Goal: Navigation & Orientation: Find specific page/section

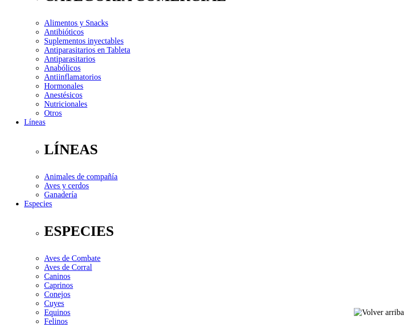
scroll to position [100, 0]
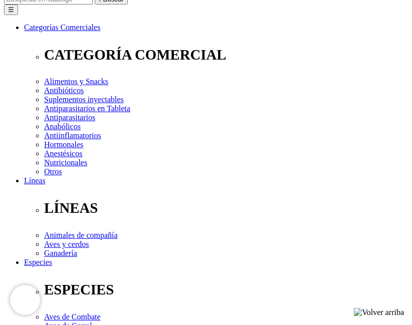
scroll to position [130, 0]
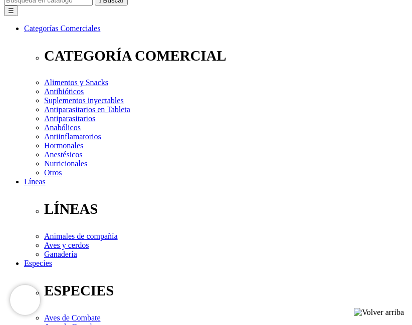
checkbox input "true"
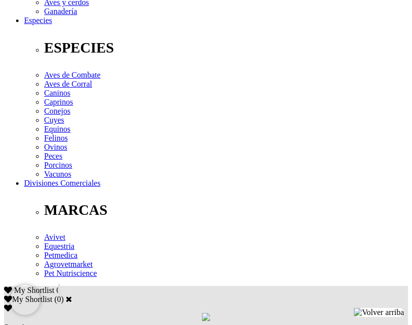
scroll to position [552, 0]
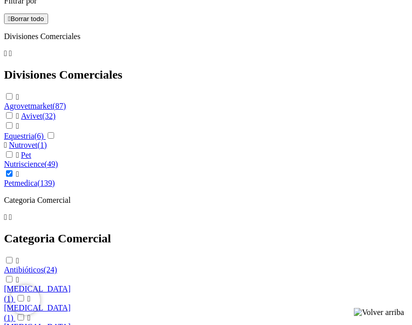
scroll to position [1103, 0]
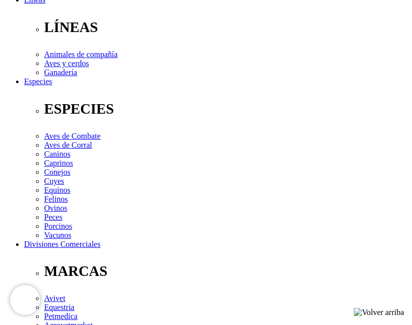
scroll to position [389, 0]
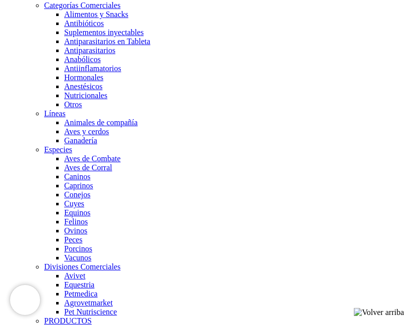
scroll to position [752, 0]
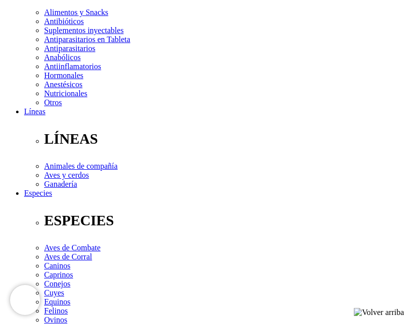
scroll to position [201, 0]
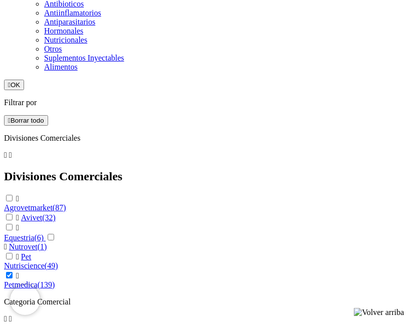
scroll to position [1153, 0]
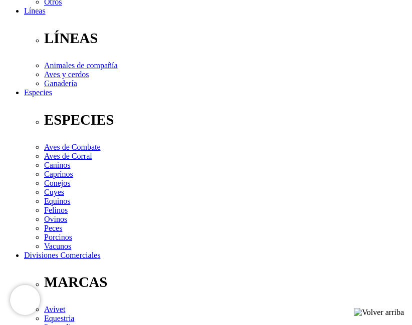
scroll to position [602, 0]
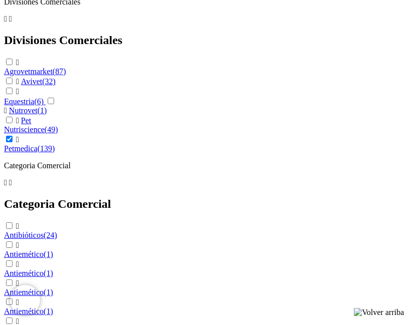
scroll to position [1254, 0]
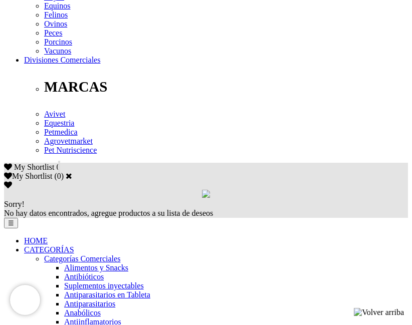
scroll to position [501, 0]
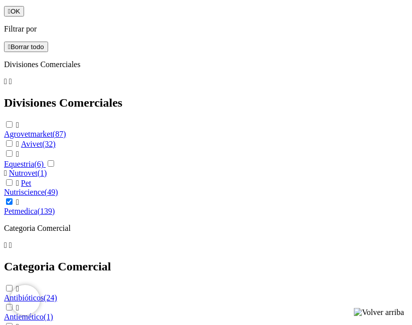
scroll to position [1304, 0]
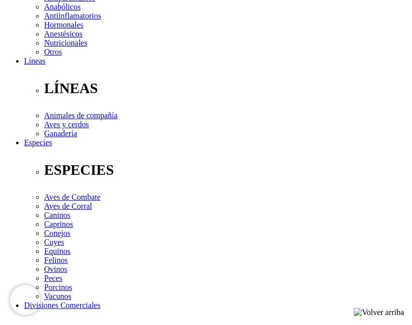
scroll to position [322, 0]
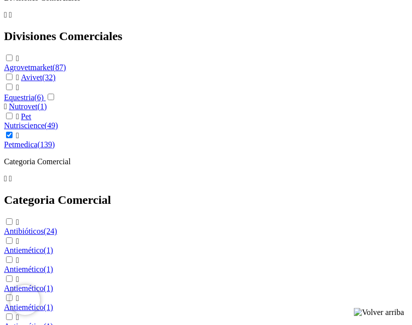
scroll to position [1254, 0]
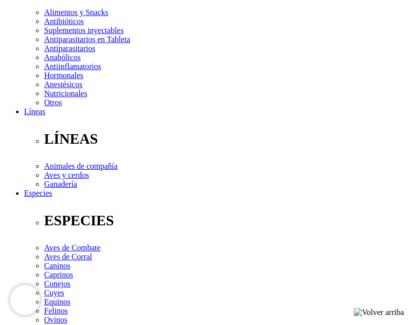
scroll to position [201, 0]
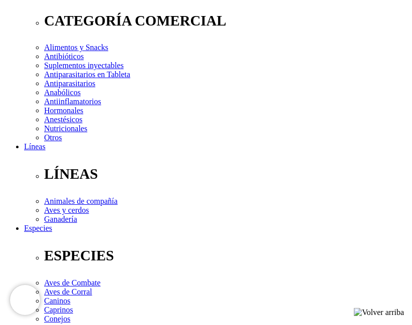
scroll to position [150, 0]
